Goal: Navigation & Orientation: Find specific page/section

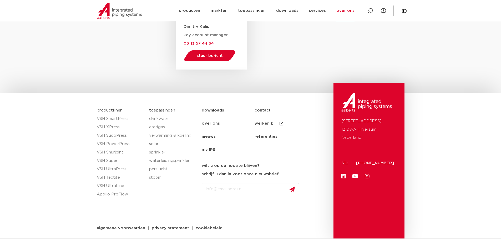
scroll to position [868, 0]
click at [216, 123] on link "over ons" at bounding box center [228, 122] width 53 height 13
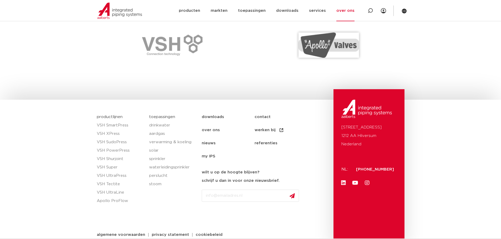
scroll to position [783, 0]
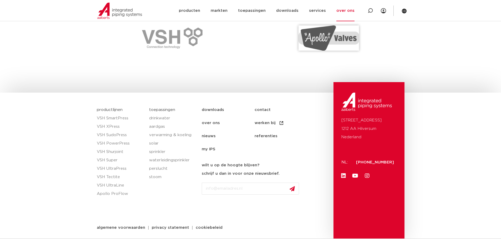
click at [262, 109] on link "contact" at bounding box center [280, 110] width 53 height 13
